Goal: Answer question/provide support

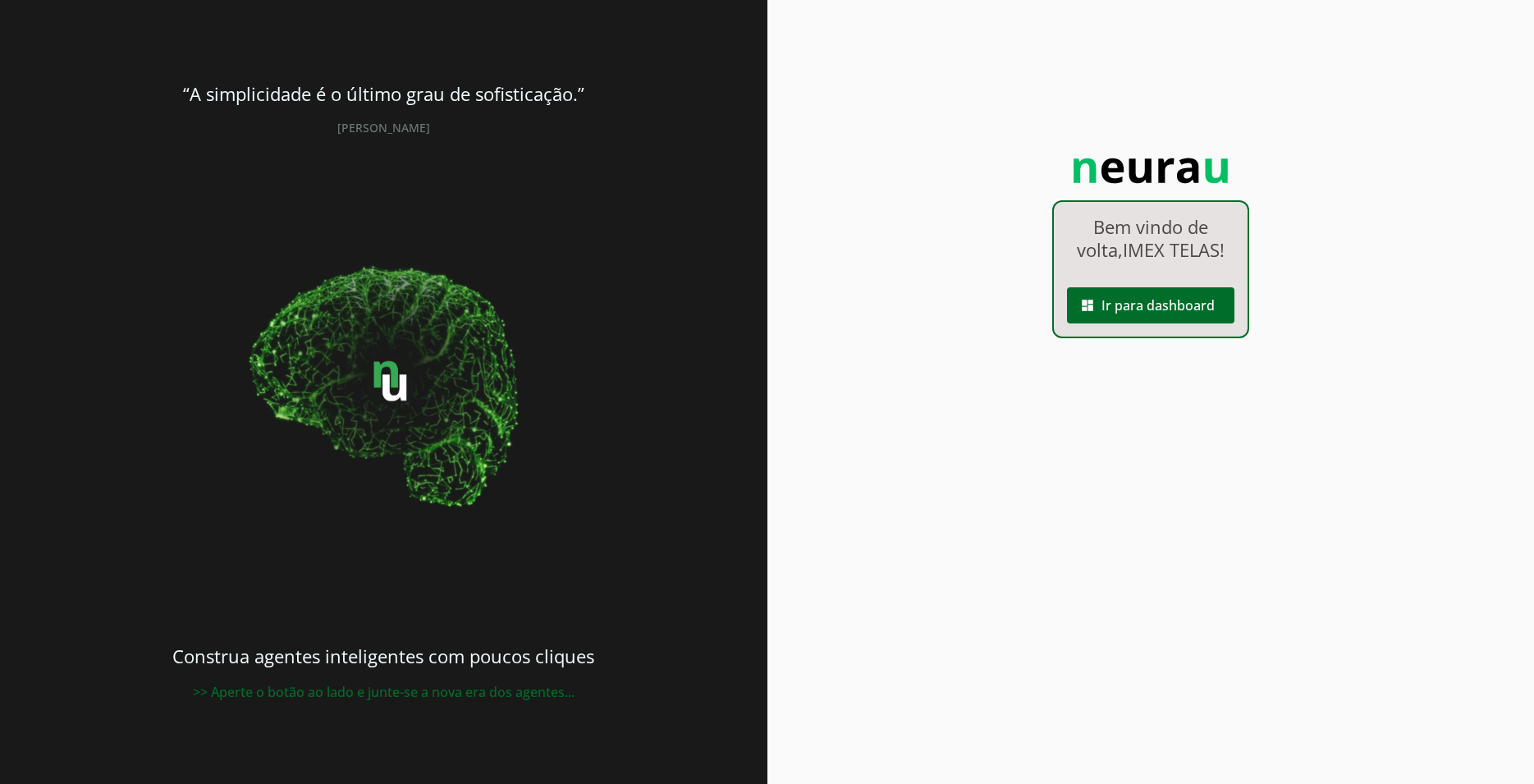
click at [1185, 312] on span at bounding box center [1150, 306] width 167 height 40
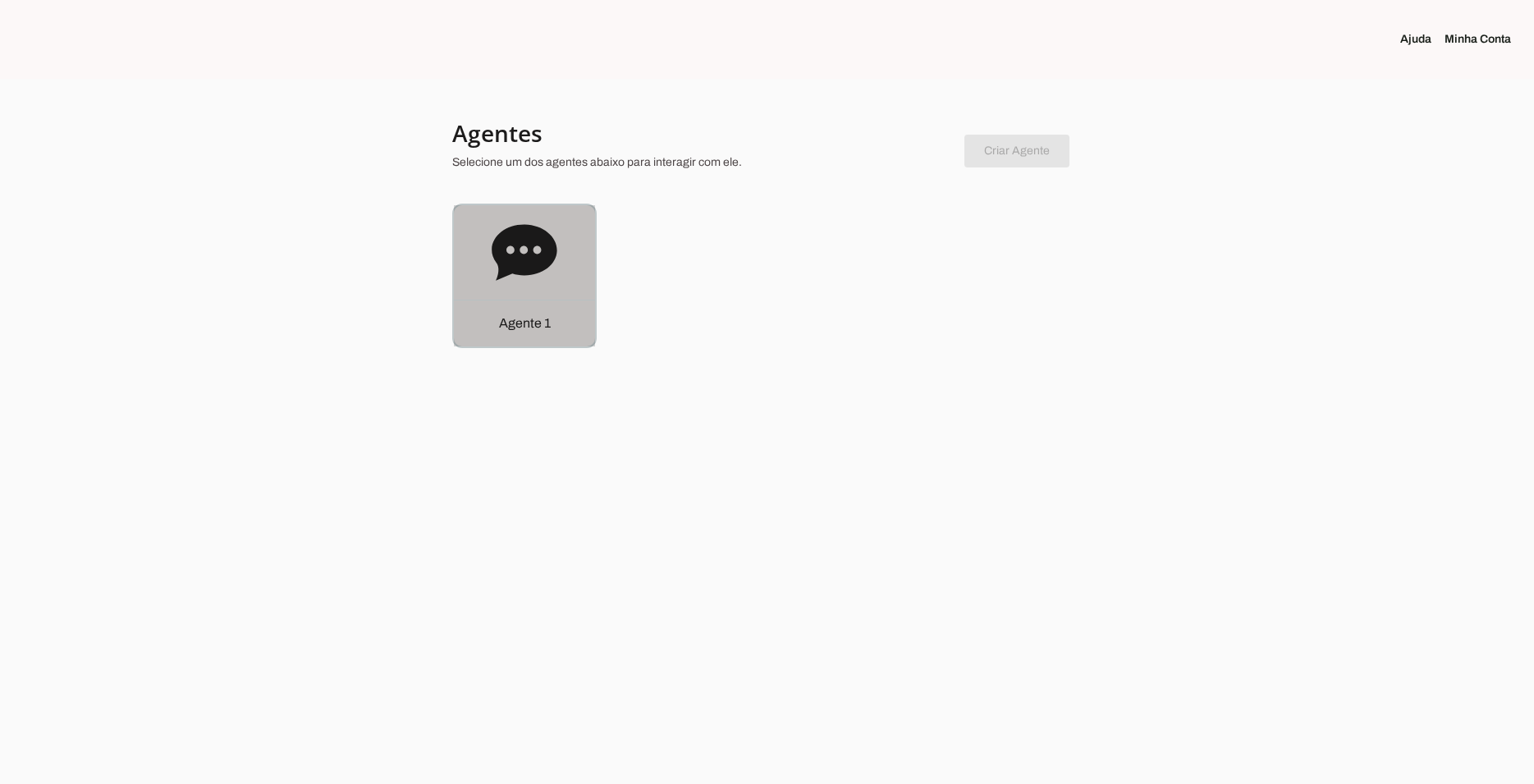
click at [534, 262] on icon at bounding box center [524, 252] width 65 height 56
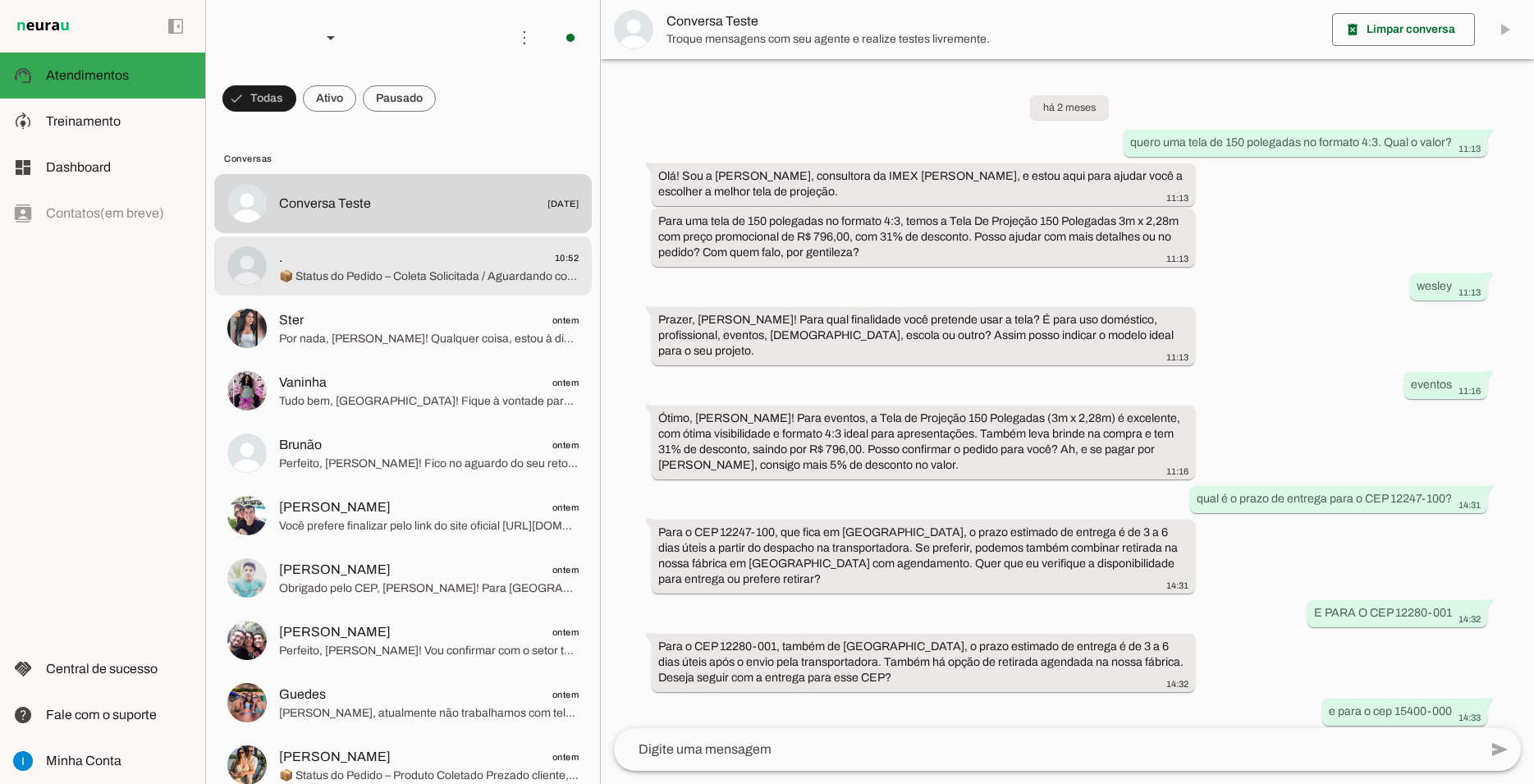
scroll to position [749, 0]
